Goal: Transaction & Acquisition: Purchase product/service

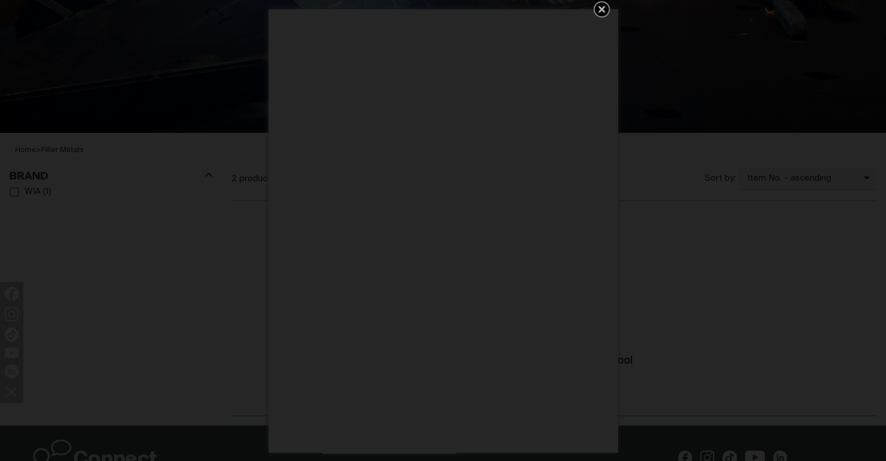
click at [600, 3] on icon "Get 5 WIA Welding Guides Free!" at bounding box center [602, 9] width 14 height 14
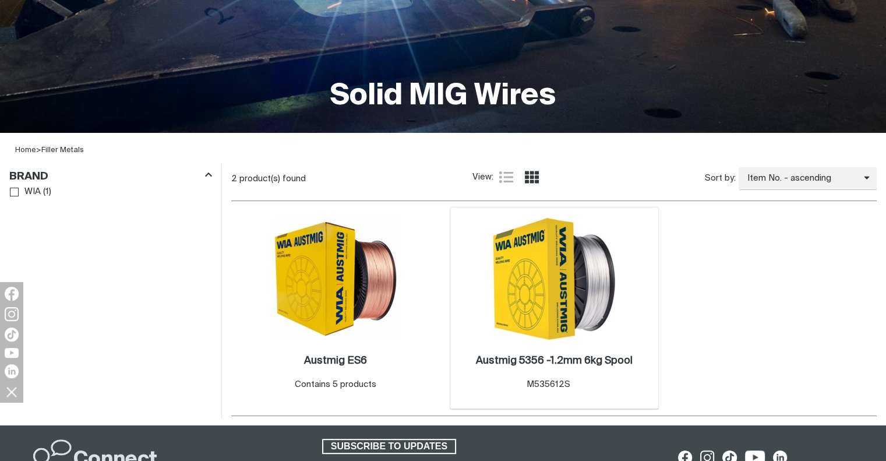
click at [542, 376] on div "Austmig 5356 -1.2mm 6kg Spool . Item No. M535612S" at bounding box center [554, 372] width 157 height 37
click at [543, 356] on h2 "Austmig 5356 -1.2mm 6kg Spool ." at bounding box center [554, 360] width 157 height 10
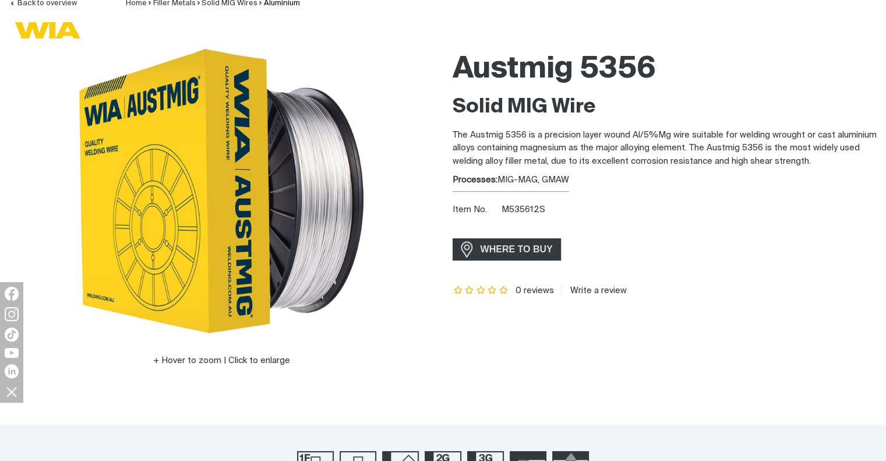
scroll to position [117, 0]
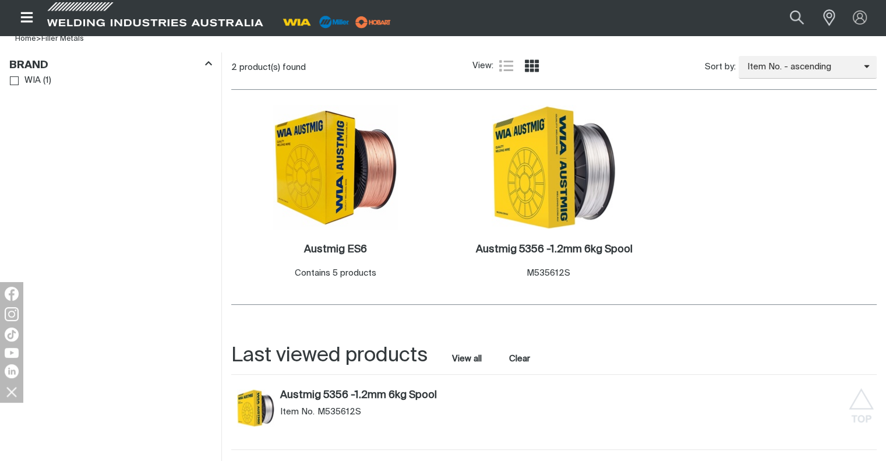
scroll to position [233, 0]
